Goal: Task Accomplishment & Management: Use online tool/utility

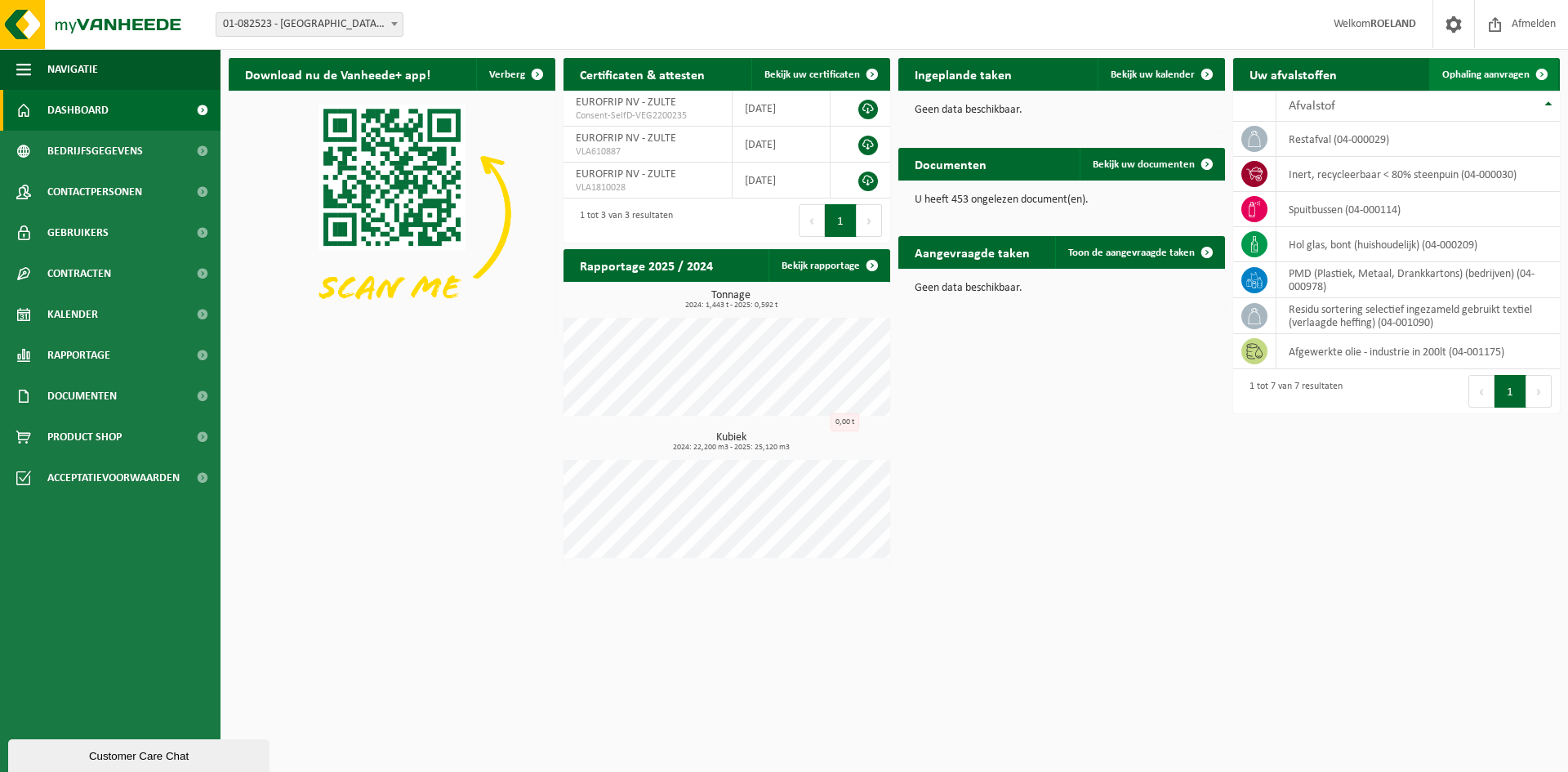
click at [1456, 74] on span "Ophaling aanvragen" at bounding box center [1486, 74] width 88 height 11
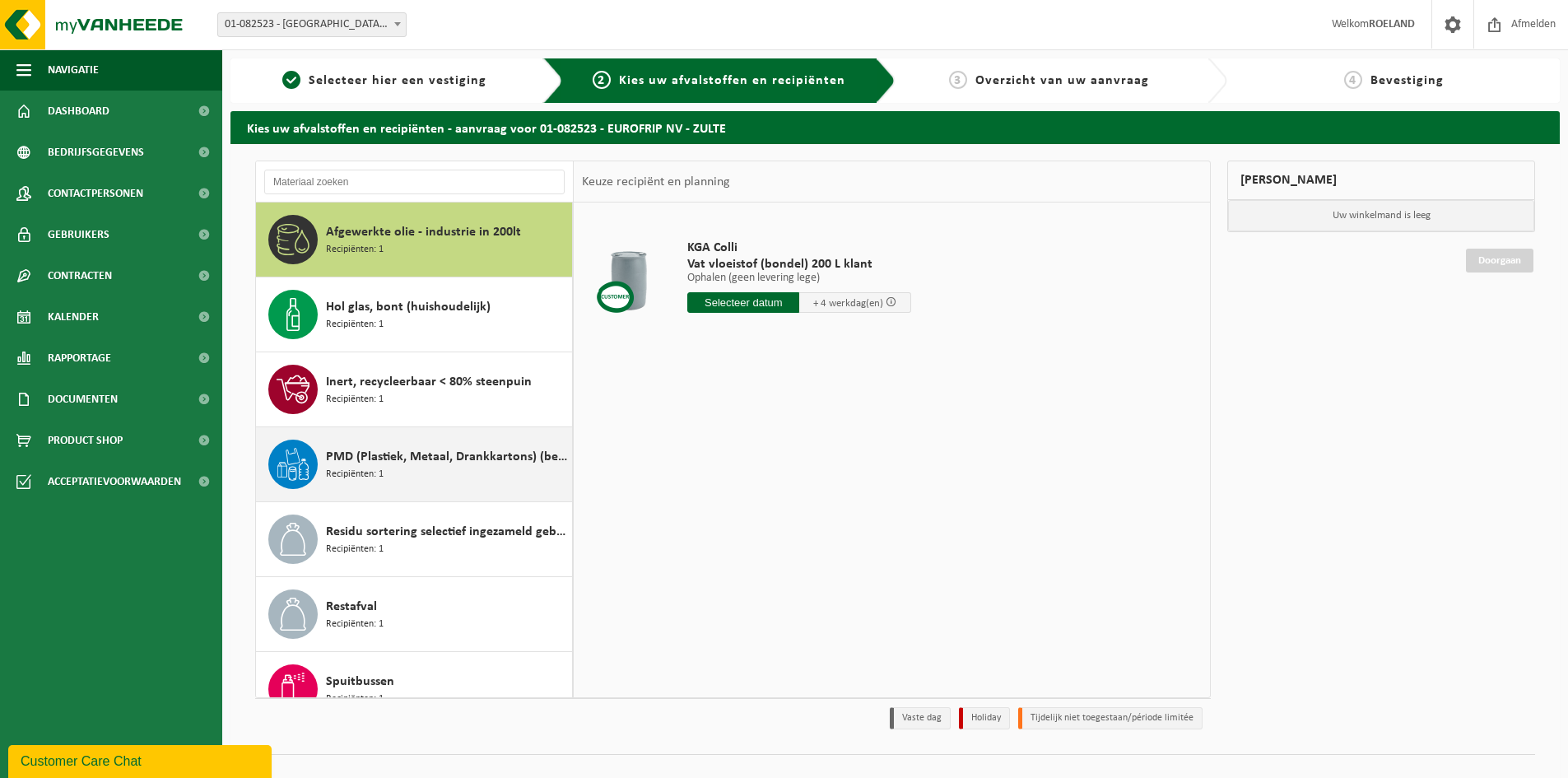
click at [339, 456] on span "PMD (Plastiek, Metaal, Drankkartons) (bedrijven)" at bounding box center [447, 456] width 242 height 20
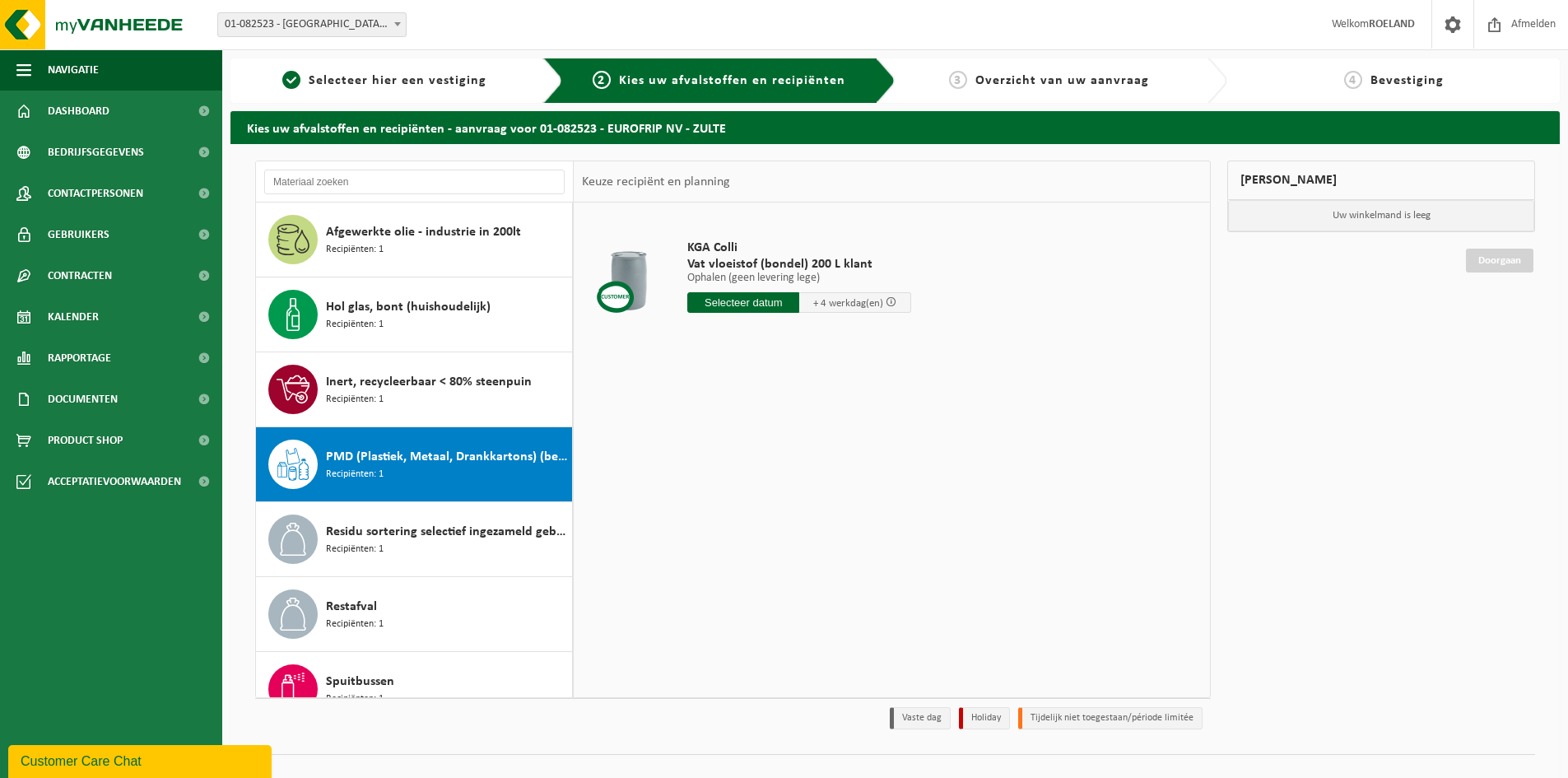
scroll to position [29, 0]
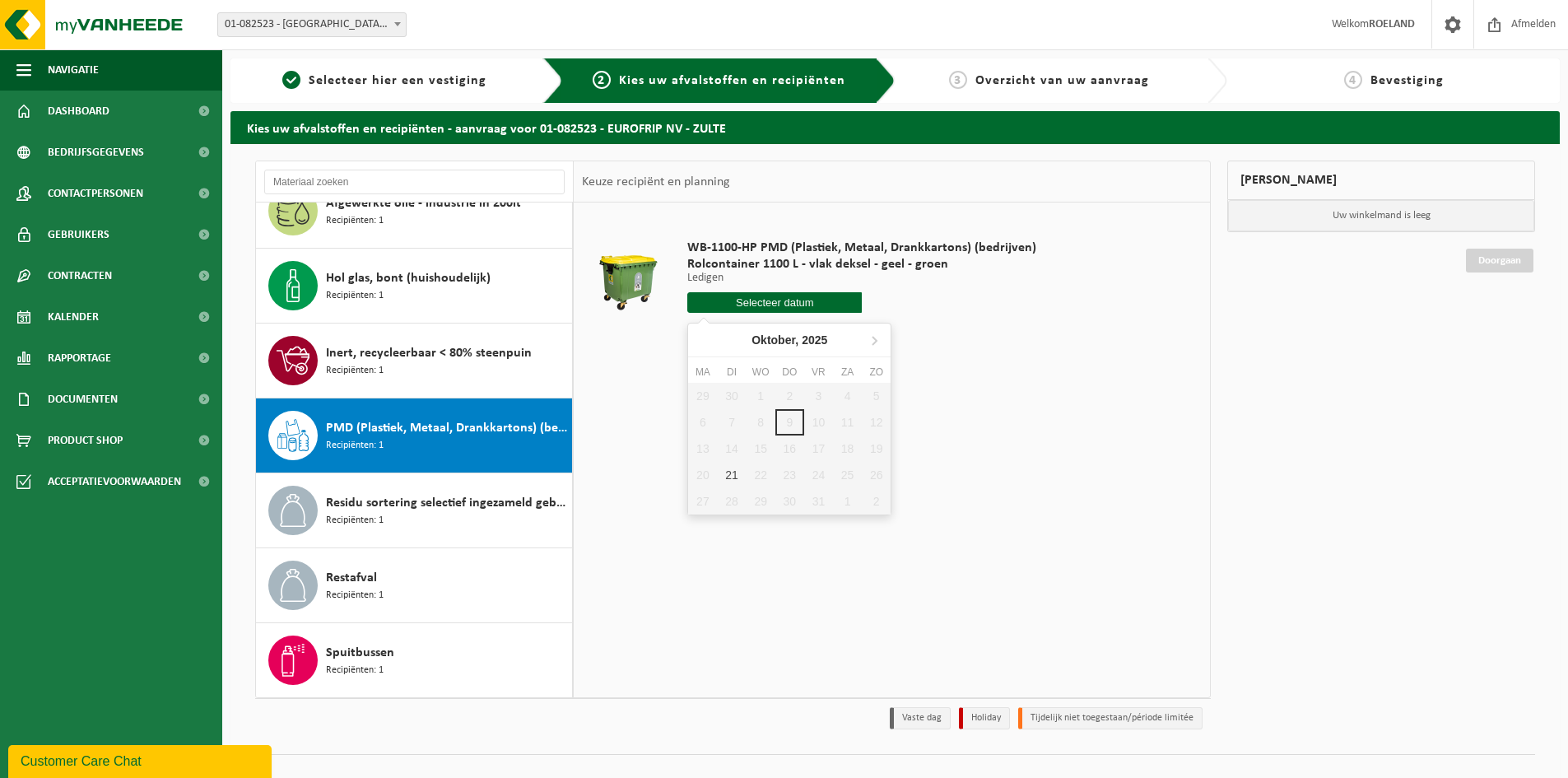
click at [763, 294] on input "text" at bounding box center [774, 302] width 174 height 20
click at [732, 478] on div "21" at bounding box center [731, 475] width 29 height 26
type input "Van 2025-10-21"
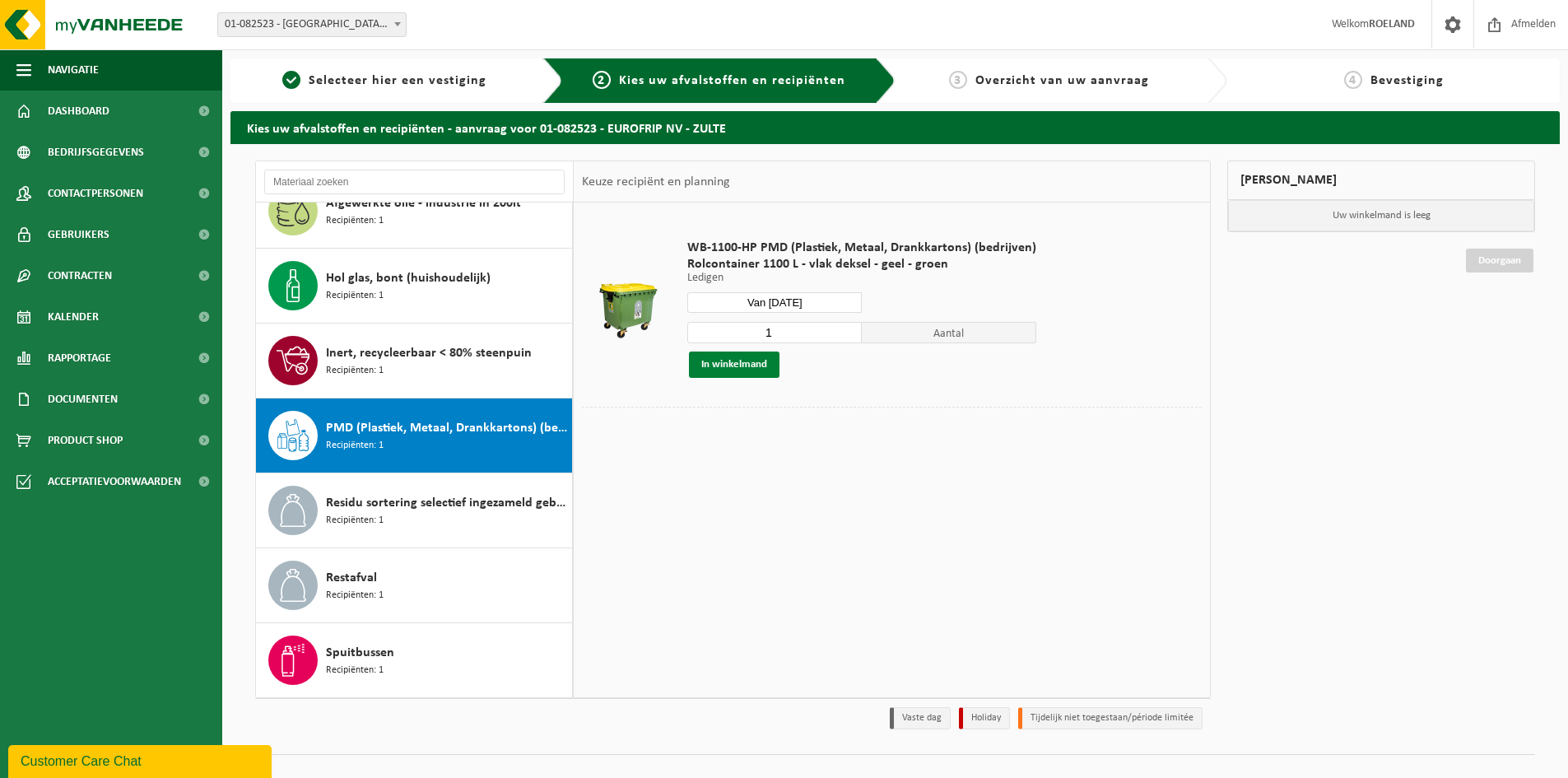
click at [729, 361] on button "In winkelmand" at bounding box center [734, 364] width 91 height 26
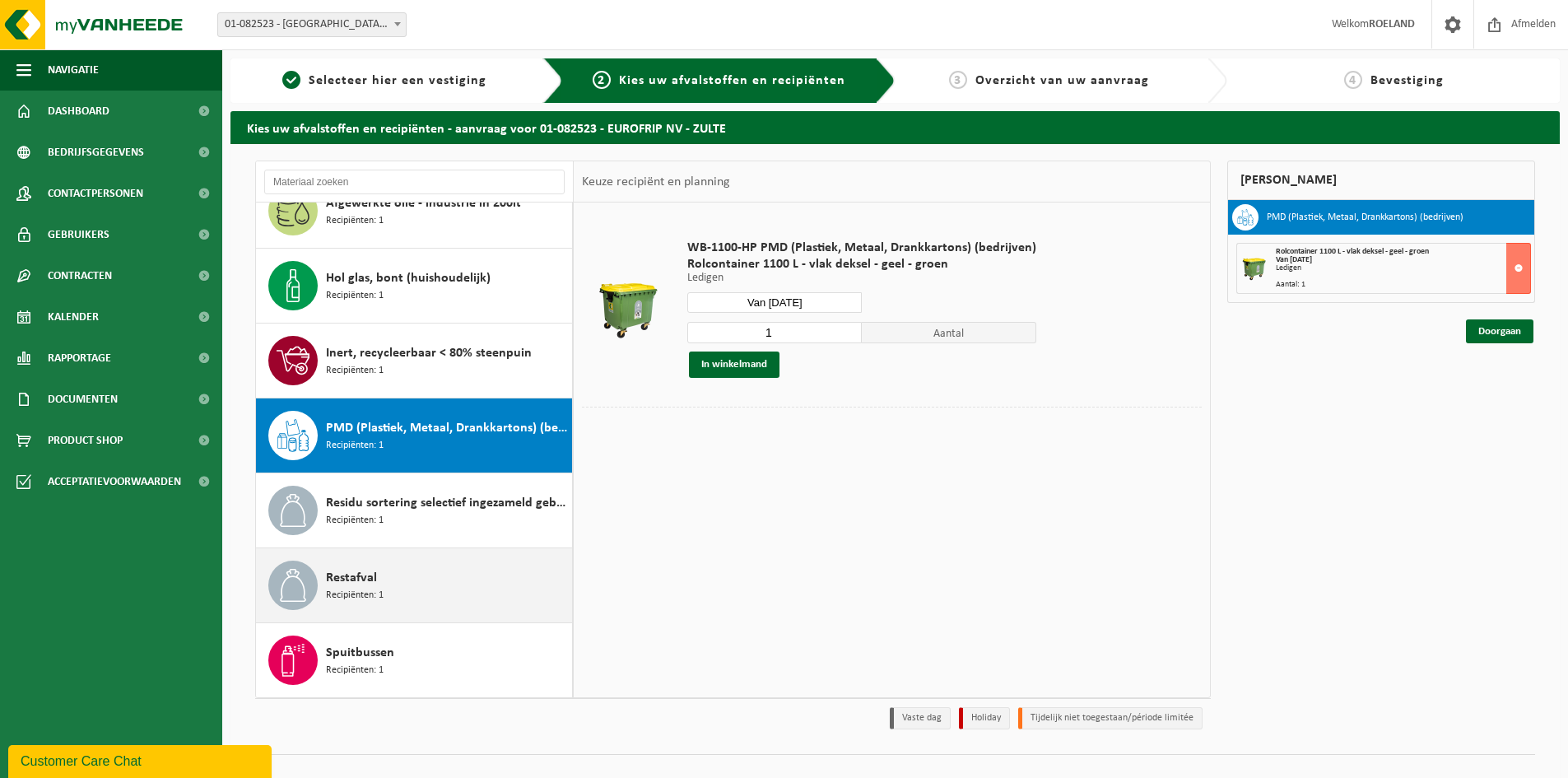
click at [353, 580] on span "Restafval" at bounding box center [352, 578] width 51 height 20
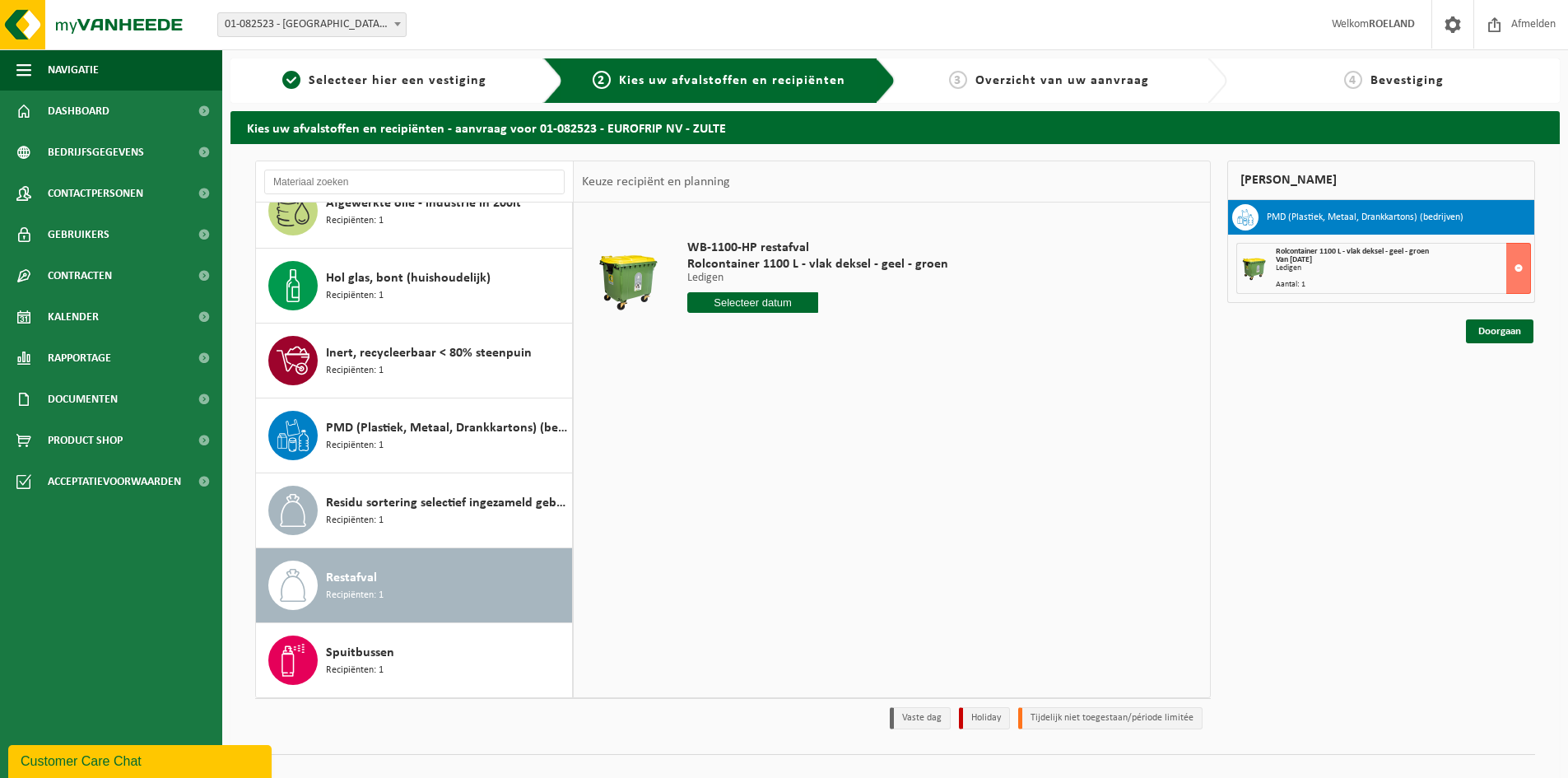
click at [757, 302] on input "text" at bounding box center [753, 302] width 131 height 20
click at [816, 452] on div "17" at bounding box center [819, 448] width 29 height 26
type input "Van 2025-10-17"
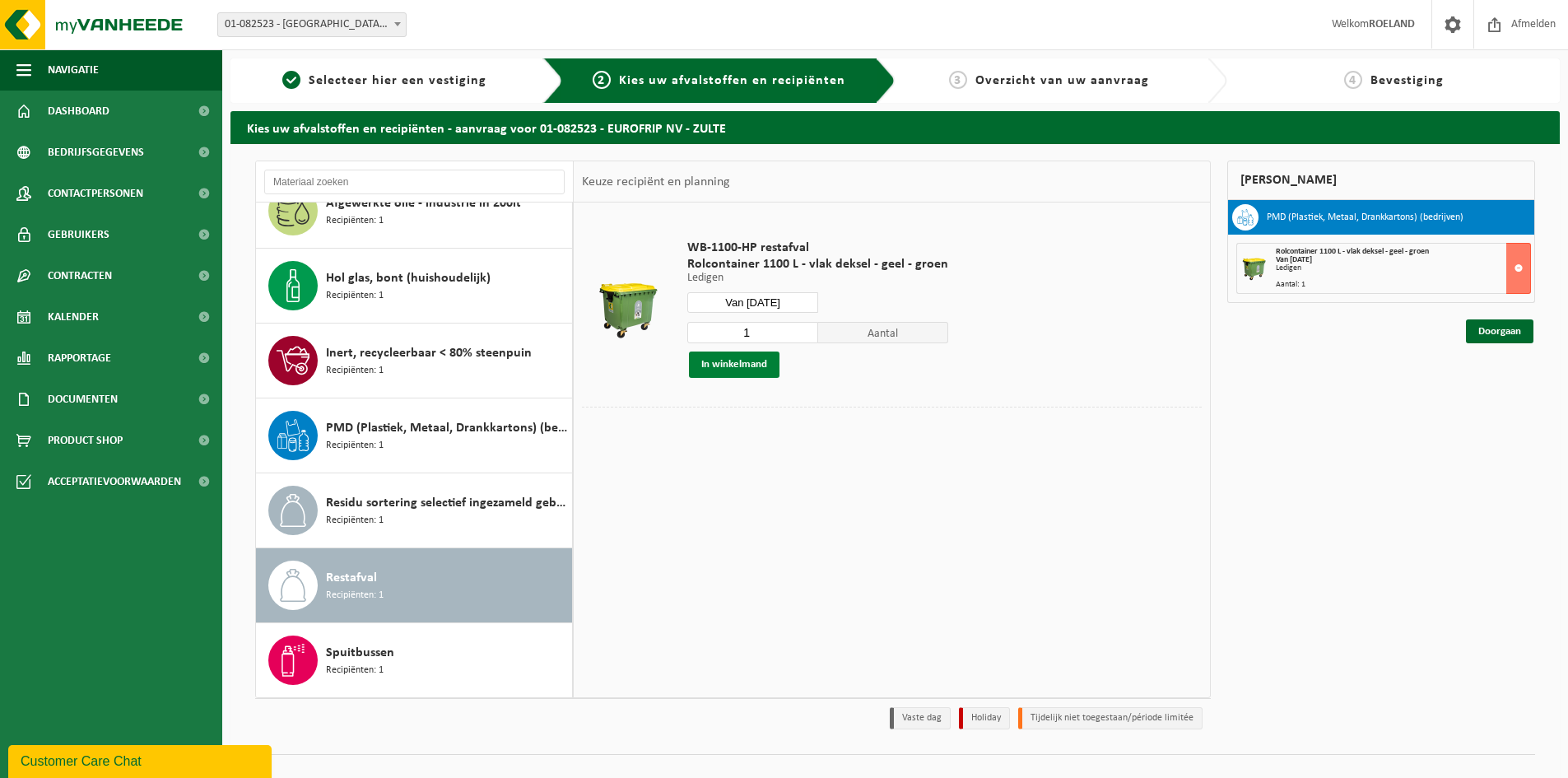
click at [737, 367] on button "In winkelmand" at bounding box center [734, 364] width 91 height 26
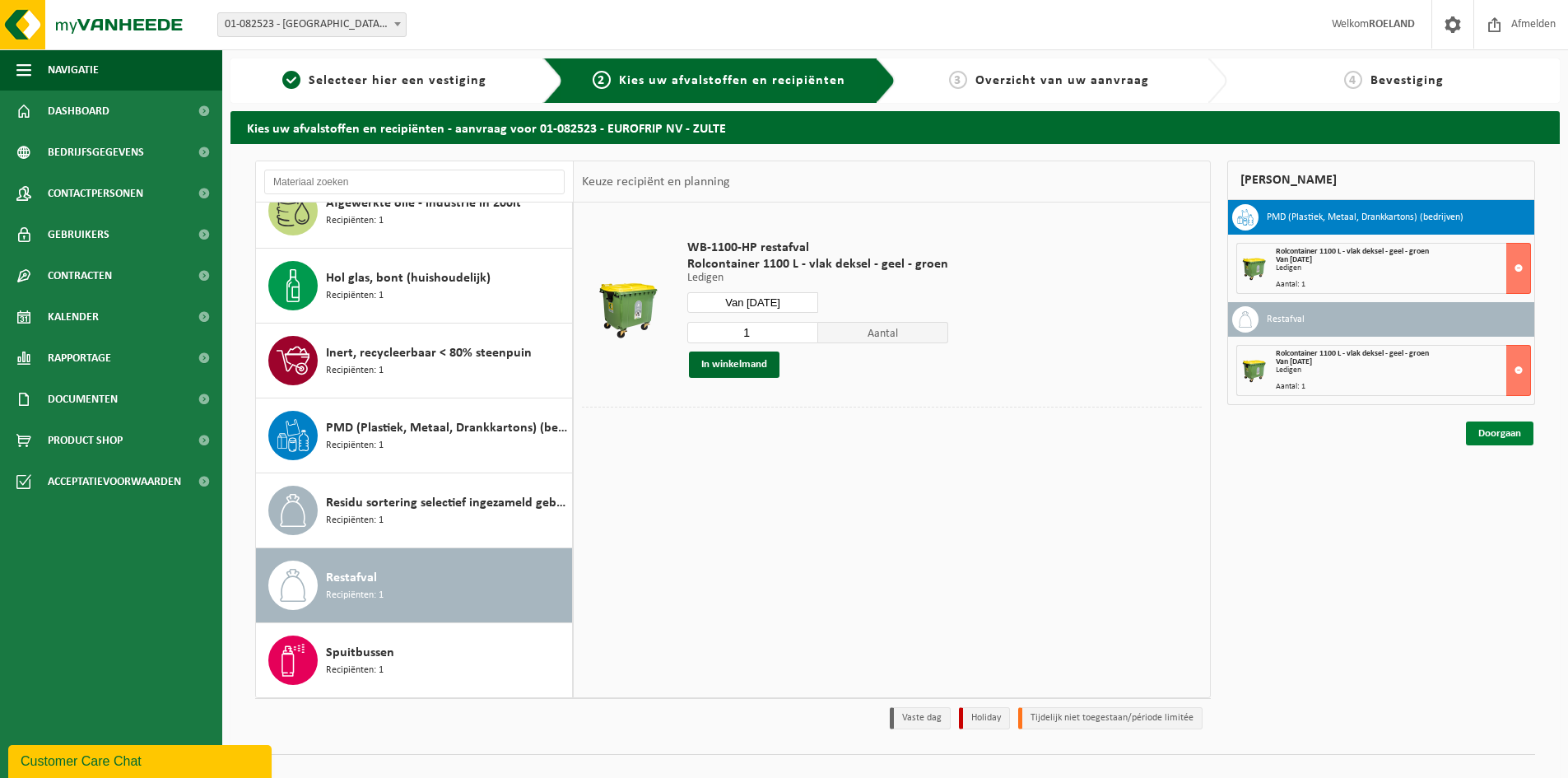
click at [1510, 433] on link "Doorgaan" at bounding box center [1499, 433] width 67 height 24
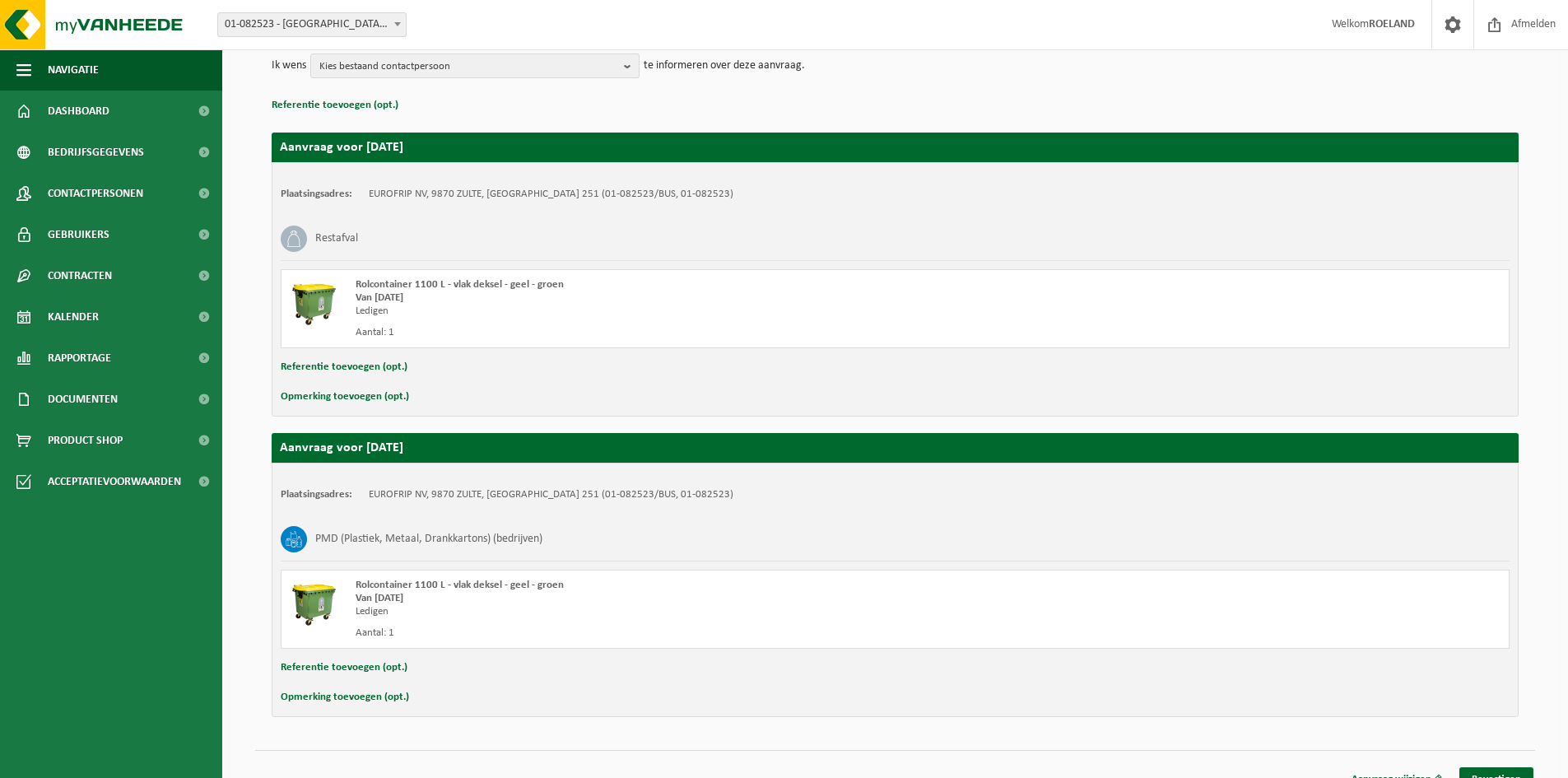
scroll to position [228, 0]
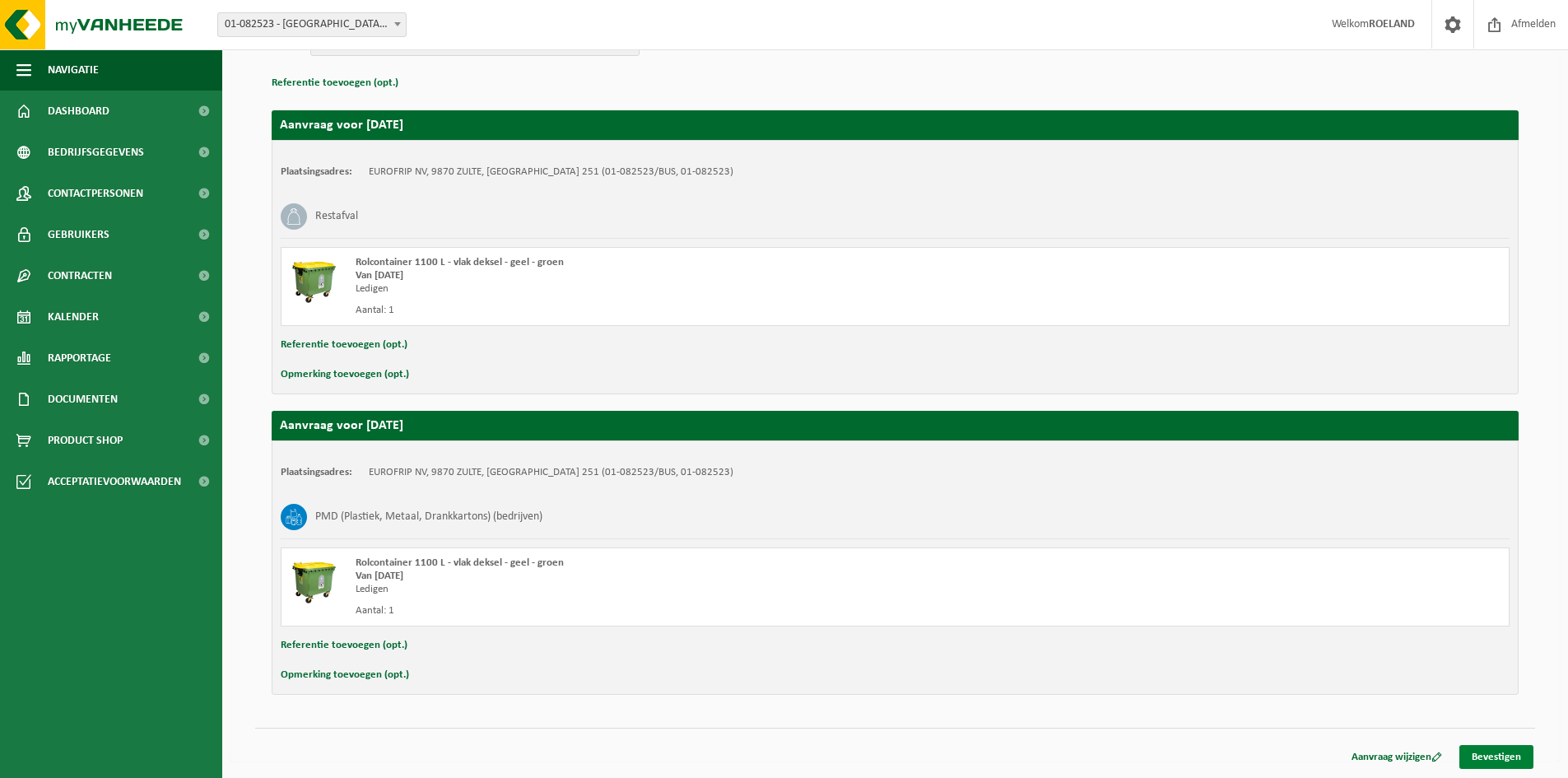
click at [1492, 753] on link "Bevestigen" at bounding box center [1496, 757] width 74 height 24
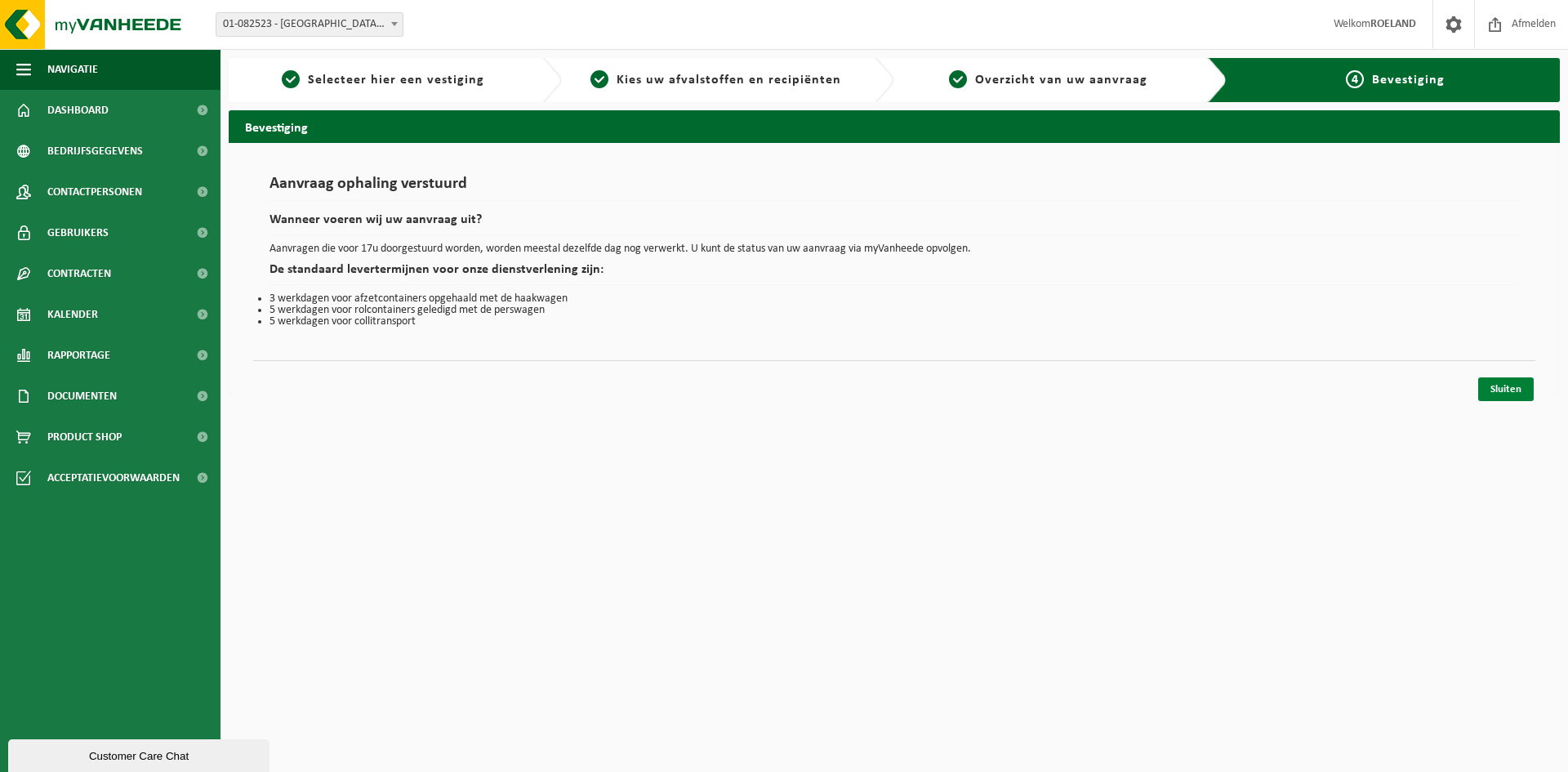
click at [1494, 391] on link "Sluiten" at bounding box center [1506, 389] width 56 height 24
